Goal: Check status: Check status

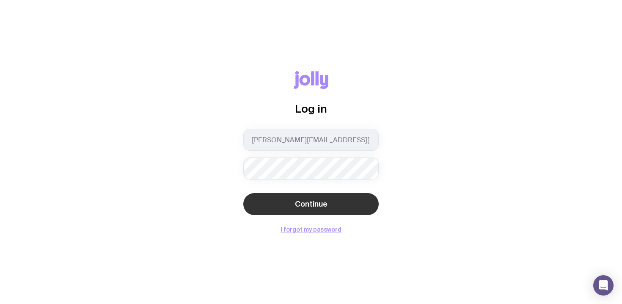
click at [348, 210] on button "Continue" at bounding box center [310, 204] width 135 height 22
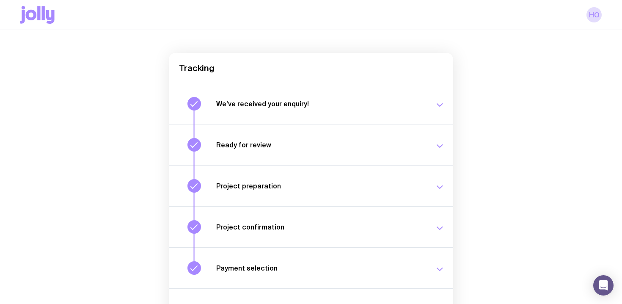
scroll to position [136, 0]
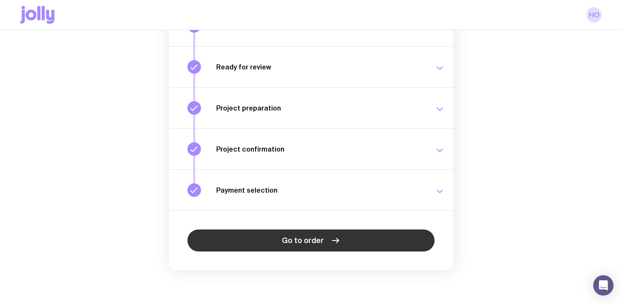
click at [306, 240] on span "Go to order" at bounding box center [303, 240] width 42 height 10
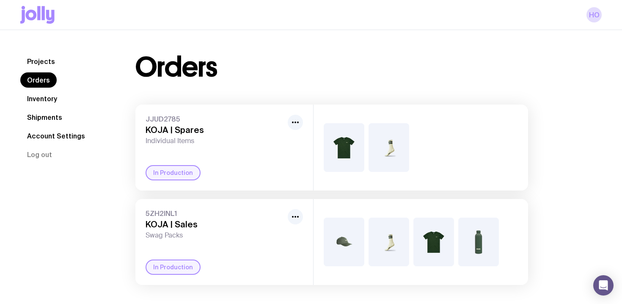
scroll to position [30, 0]
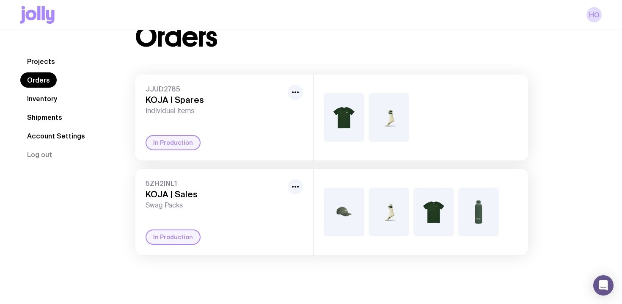
click at [400, 221] on img at bounding box center [389, 212] width 41 height 49
click at [38, 115] on link "Shipments" at bounding box center [44, 117] width 49 height 15
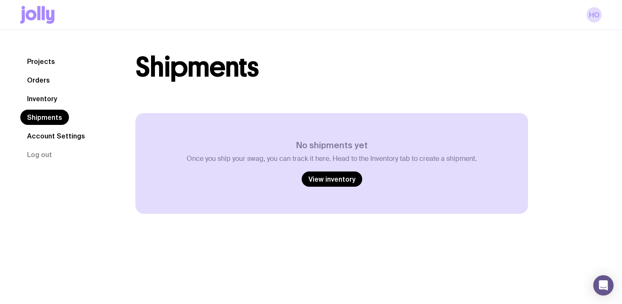
click at [31, 100] on link "Inventory" at bounding box center [42, 98] width 44 height 15
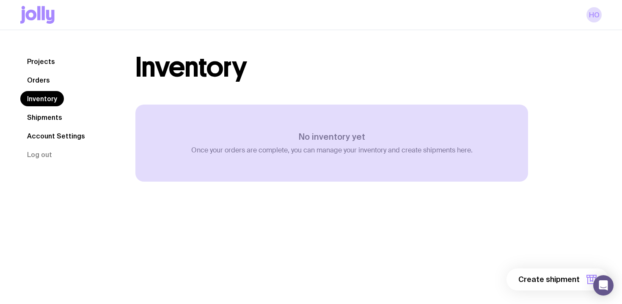
click at [39, 76] on link "Orders" at bounding box center [38, 79] width 36 height 15
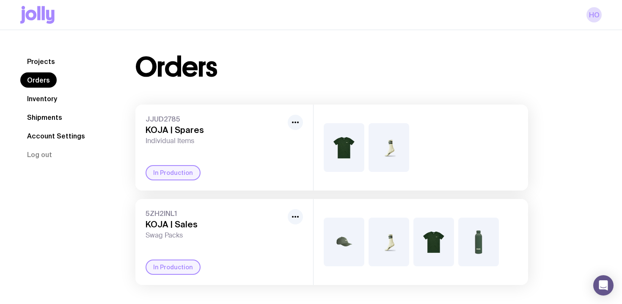
click at [381, 146] on img at bounding box center [389, 147] width 41 height 49
click at [291, 213] on icon "button" at bounding box center [295, 217] width 10 height 10
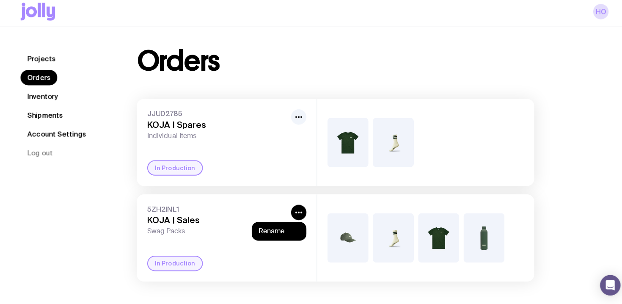
scroll to position [6, 0]
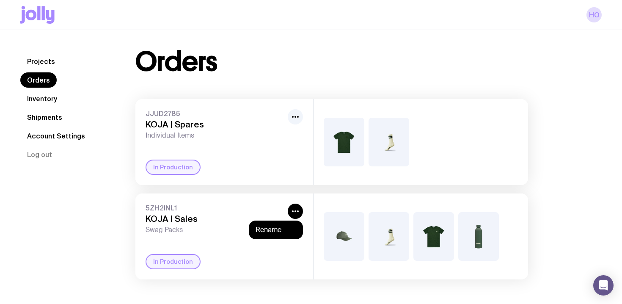
click at [46, 59] on link "Projects" at bounding box center [40, 61] width 41 height 15
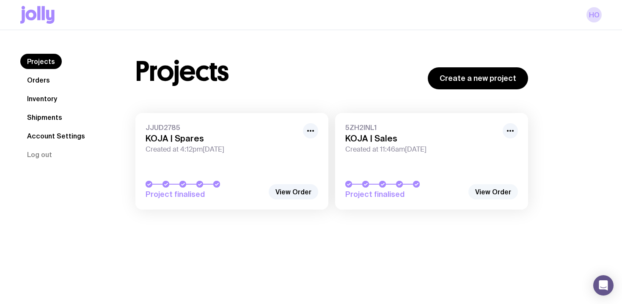
click at [486, 195] on link "View Order" at bounding box center [494, 191] width 50 height 15
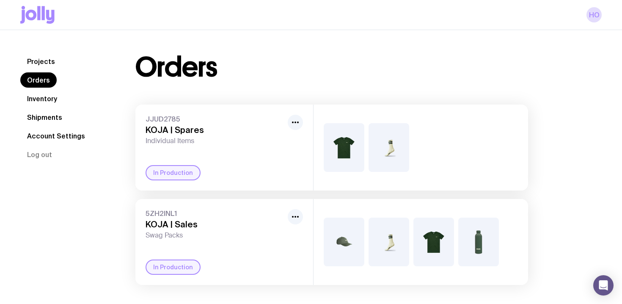
scroll to position [30, 0]
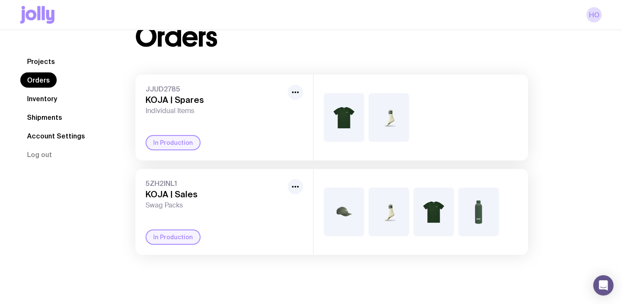
click at [390, 213] on img at bounding box center [389, 212] width 41 height 49
click at [304, 184] on div "5ZH2INL1 KOJA | Sales Swag Packs In Production" at bounding box center [224, 212] width 178 height 86
click at [390, 135] on img at bounding box center [389, 117] width 41 height 49
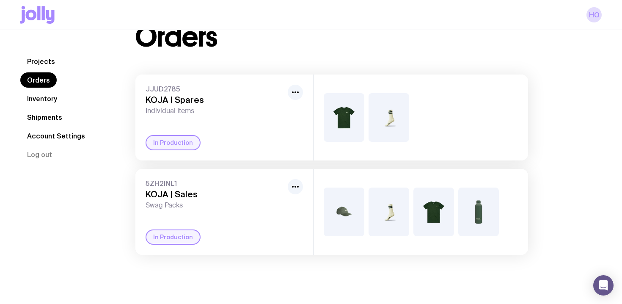
click at [390, 135] on img at bounding box center [389, 117] width 41 height 49
